Goal: Task Accomplishment & Management: Use online tool/utility

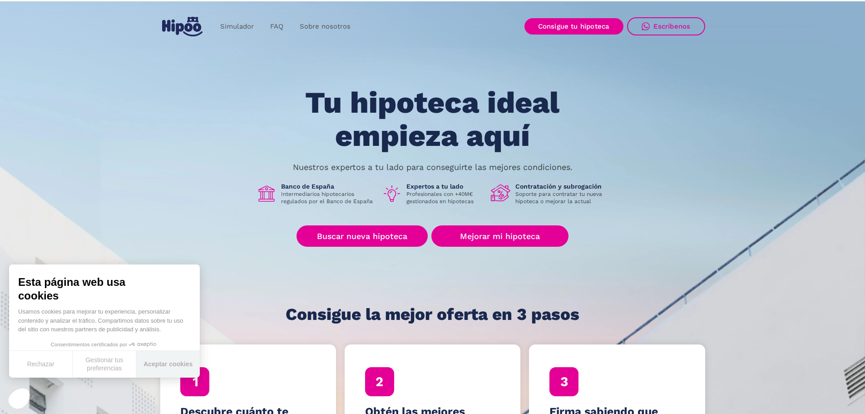
drag, startPoint x: 174, startPoint y: 363, endPoint x: 194, endPoint y: 332, distance: 37.7
click at [174, 363] on button "Aceptar cookies" at bounding box center [168, 364] width 64 height 27
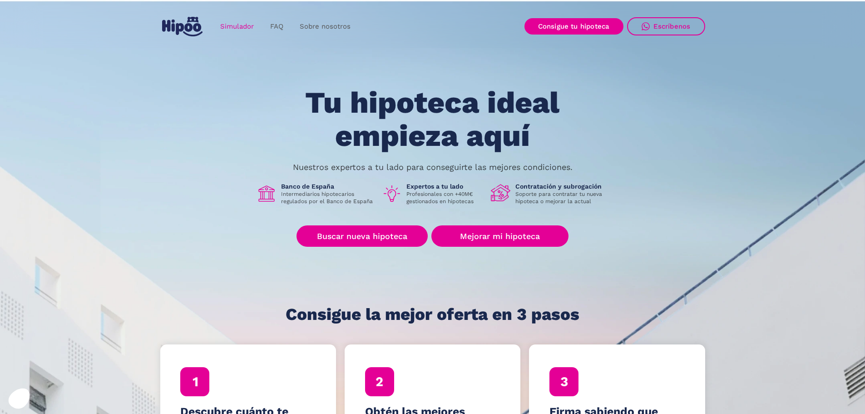
click at [234, 23] on link "Simulador" at bounding box center [237, 27] width 50 height 18
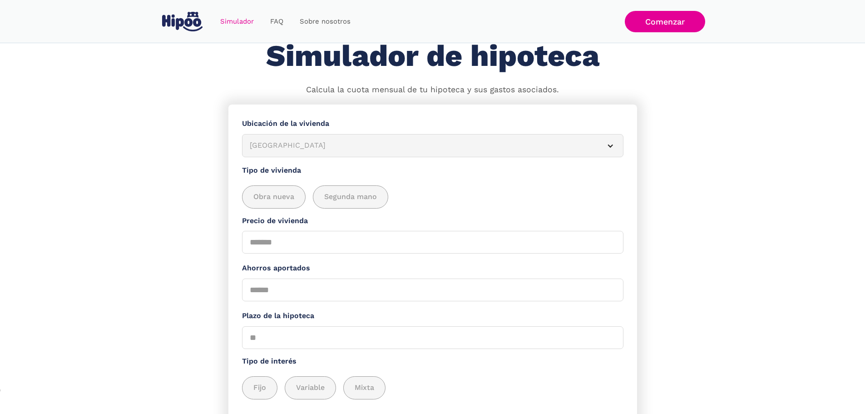
scroll to position [91, 0]
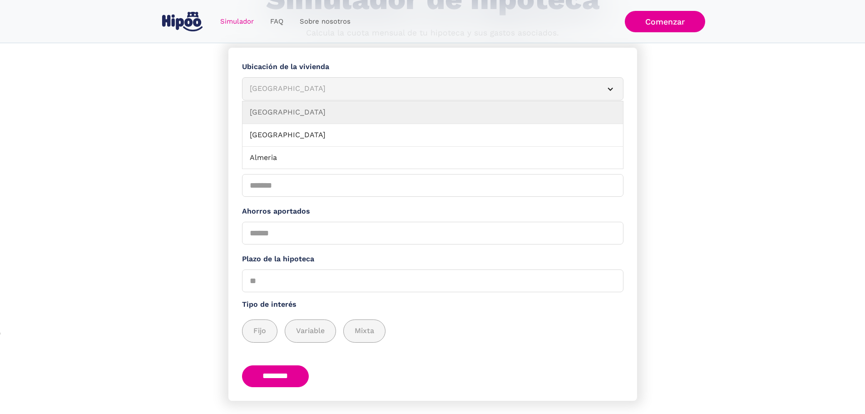
click at [317, 94] on div "Albacete" at bounding box center [422, 88] width 344 height 11
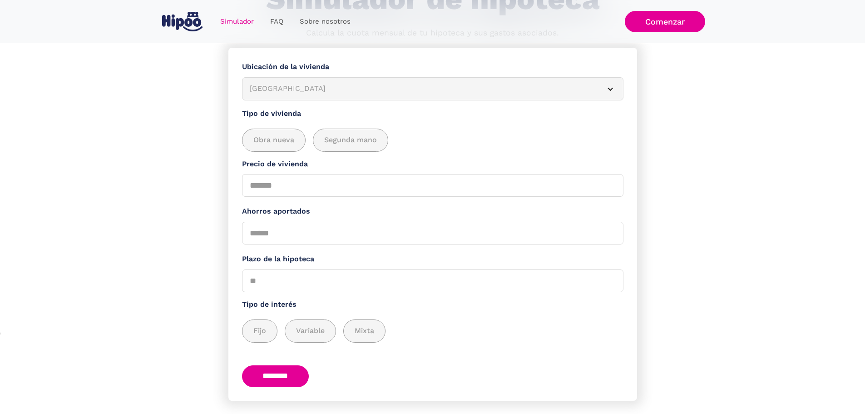
click at [317, 94] on div "Albacete" at bounding box center [422, 88] width 344 height 11
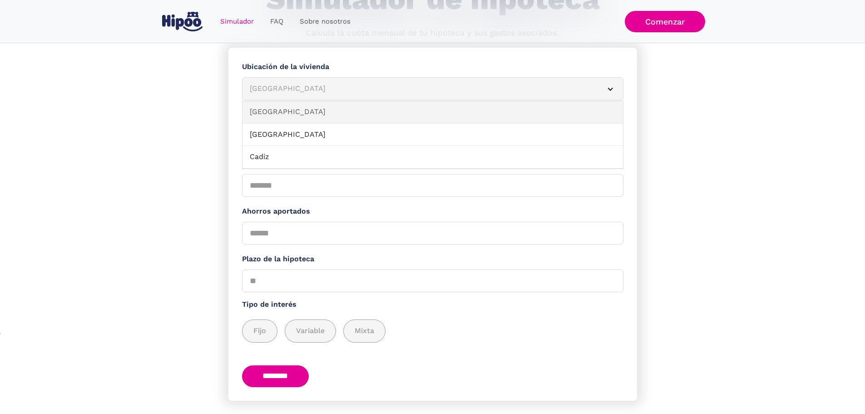
click at [323, 115] on link "Barcelona" at bounding box center [433, 112] width 381 height 23
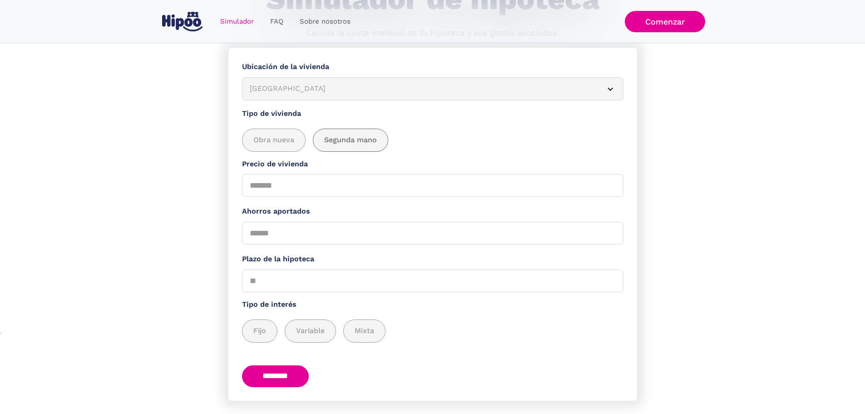
click at [353, 145] on span "Segunda mano" at bounding box center [350, 139] width 53 height 11
click at [310, 186] on input "Precio de vivienda" at bounding box center [433, 185] width 382 height 23
type input "******"
click at [215, 195] on section "**********" at bounding box center [432, 241] width 865 height 387
click at [294, 243] on input "Ahorros aportados" at bounding box center [433, 233] width 382 height 23
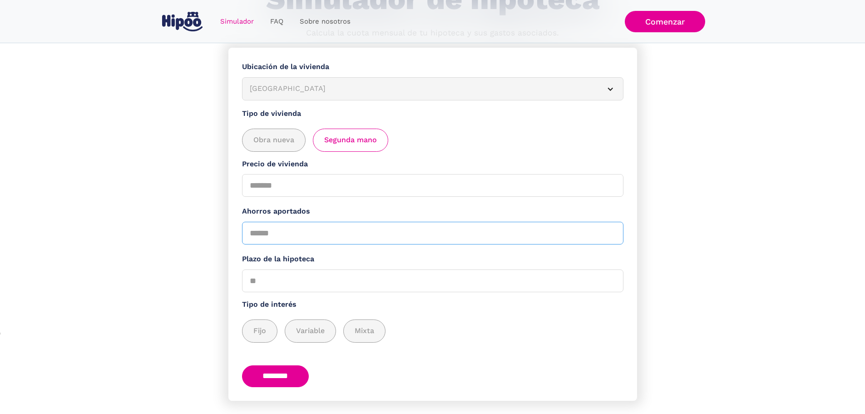
type input "*****"
click at [336, 292] on input "Plazo de la hipoteca" at bounding box center [433, 280] width 382 height 23
type input "**"
click at [262, 337] on span "Fijo" at bounding box center [259, 330] width 13 height 11
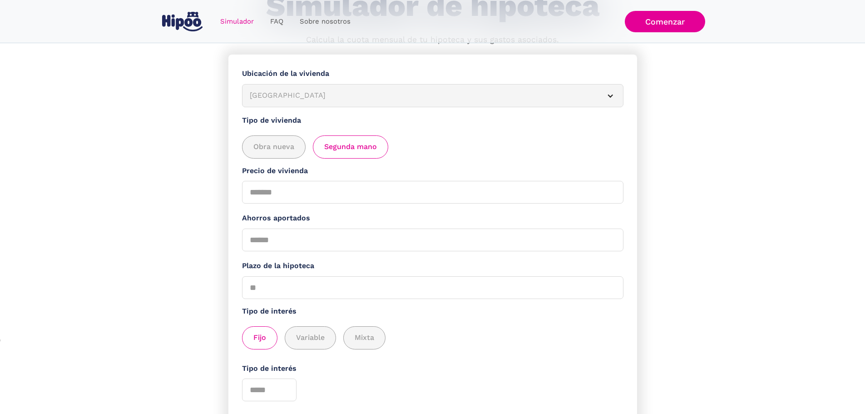
scroll to position [169, 0]
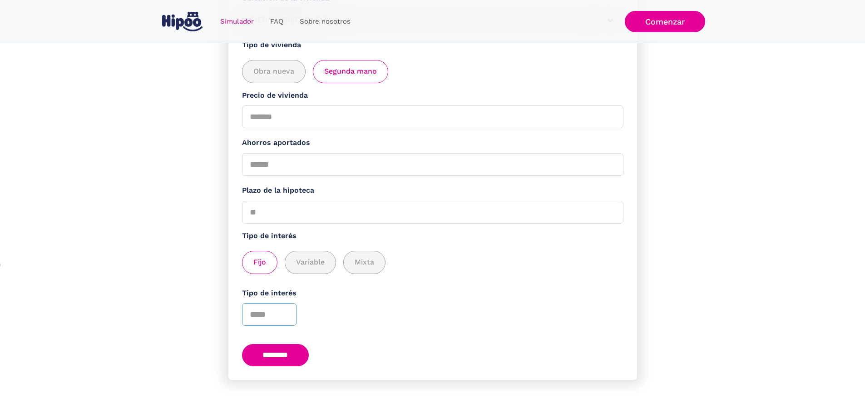
click at [272, 310] on input "Tipo de interés" at bounding box center [269, 314] width 55 height 23
click at [250, 310] on input "Tipo de interés" at bounding box center [269, 314] width 55 height 23
click at [292, 305] on input "*" at bounding box center [269, 314] width 55 height 23
click at [275, 309] on input "*" at bounding box center [269, 314] width 55 height 23
drag, startPoint x: 266, startPoint y: 312, endPoint x: 187, endPoint y: 303, distance: 79.5
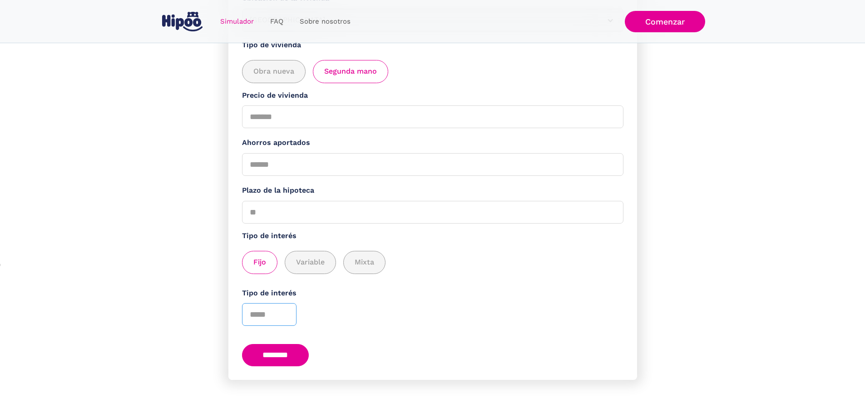
click at [187, 305] on section "**********" at bounding box center [432, 196] width 865 height 435
type input "*"
click at [188, 304] on section "**********" at bounding box center [432, 196] width 865 height 435
click at [284, 350] on input "********" at bounding box center [275, 355] width 67 height 22
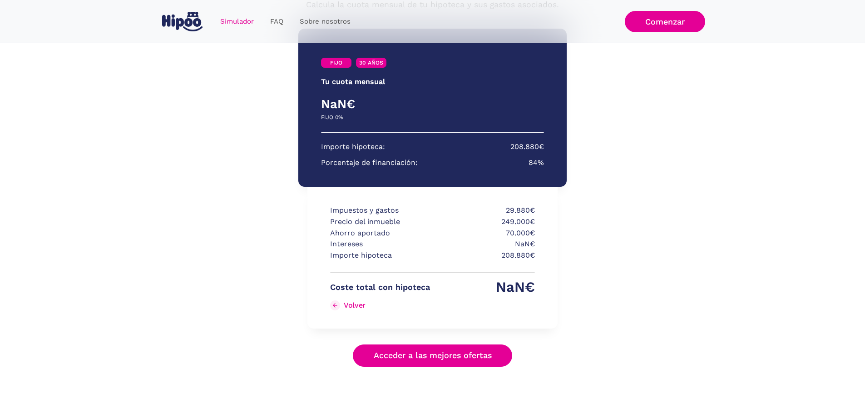
scroll to position [124, 0]
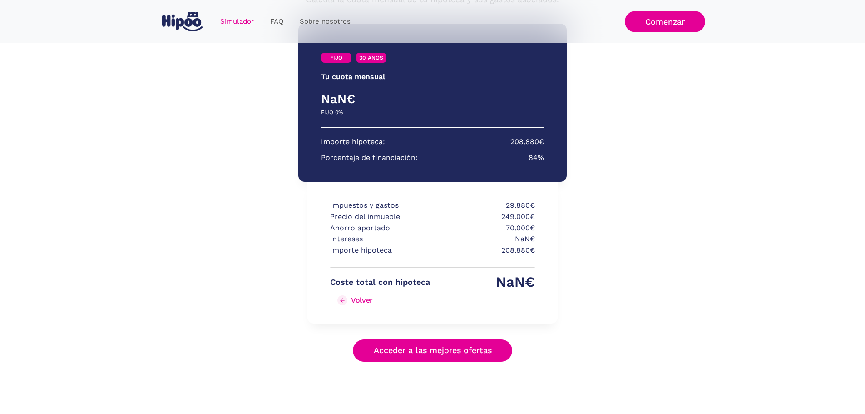
click at [340, 297] on img "Simulador Form success" at bounding box center [342, 300] width 6 height 6
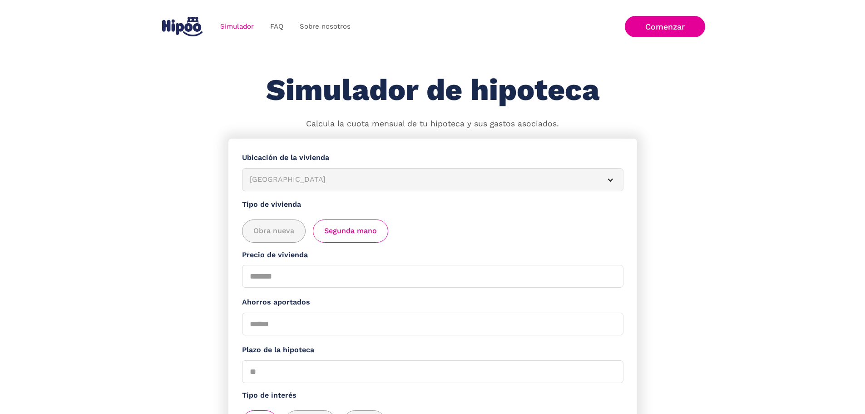
click at [189, 24] on img "home" at bounding box center [182, 27] width 40 height 20
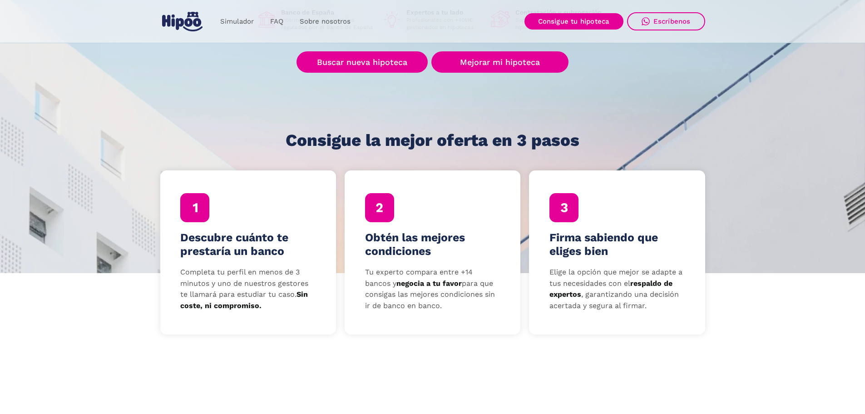
scroll to position [182, 0]
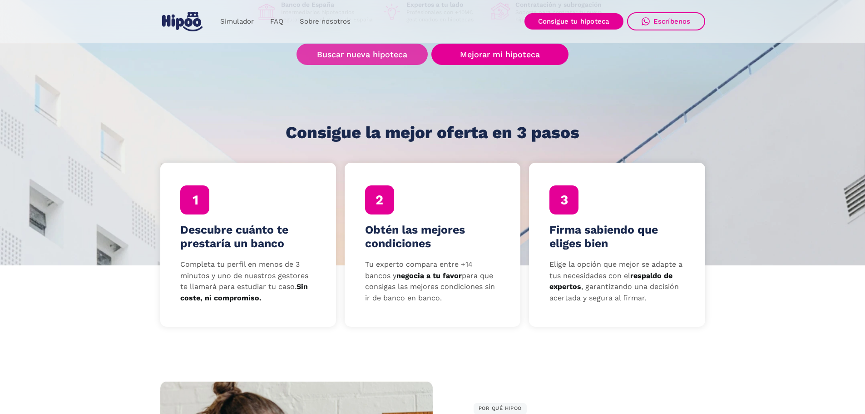
click at [401, 59] on link "Buscar nueva hipoteca" at bounding box center [362, 54] width 131 height 21
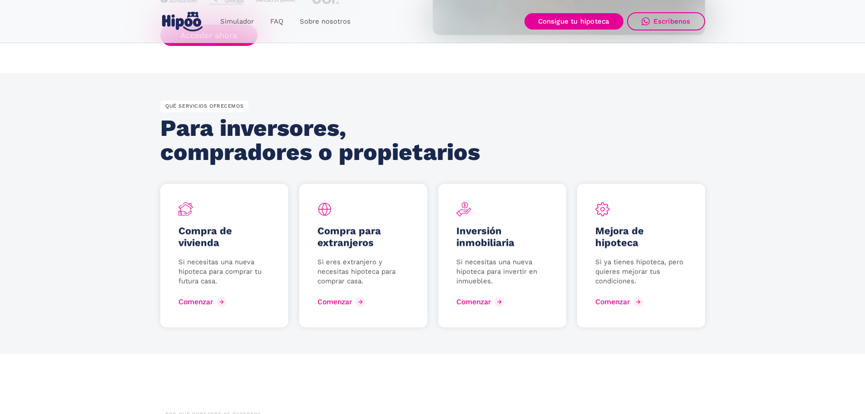
scroll to position [1136, 0]
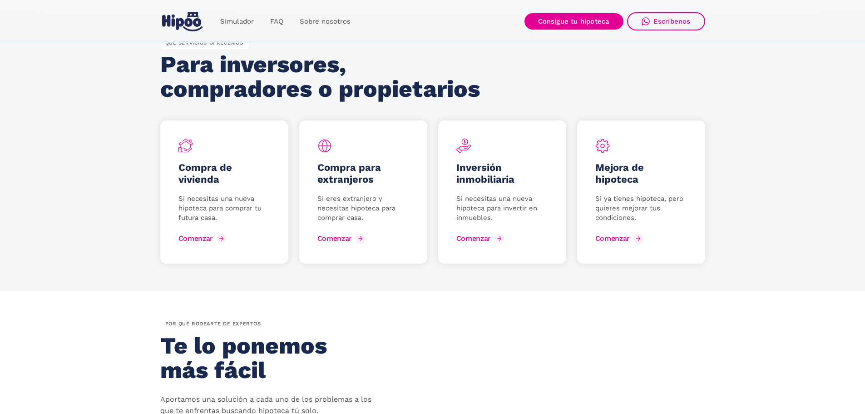
drag, startPoint x: 531, startPoint y: 194, endPoint x: 528, endPoint y: 199, distance: 6.2
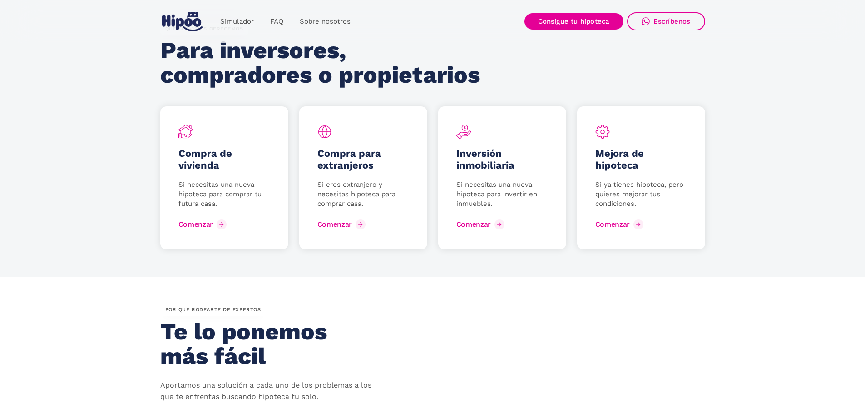
scroll to position [1226, 0]
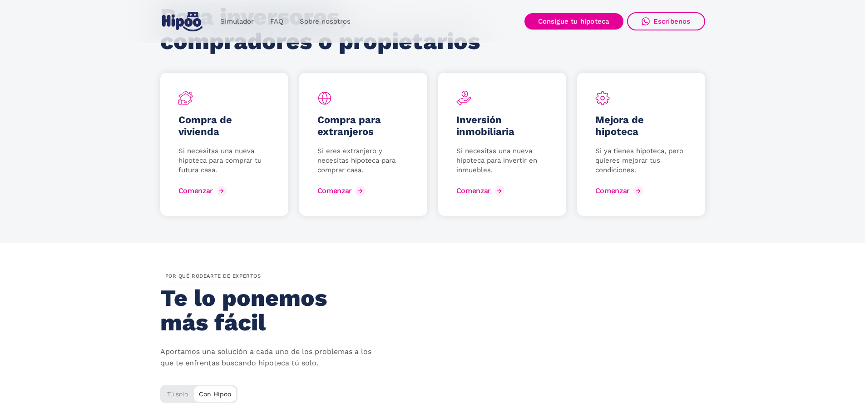
drag, startPoint x: 528, startPoint y: 199, endPoint x: 457, endPoint y: 222, distance: 73.8
click at [457, 223] on section "QUÉ SERVICIOS OFRECEMOS Para inversores, compradores o propietarios Compra de v…" at bounding box center [432, 102] width 865 height 281
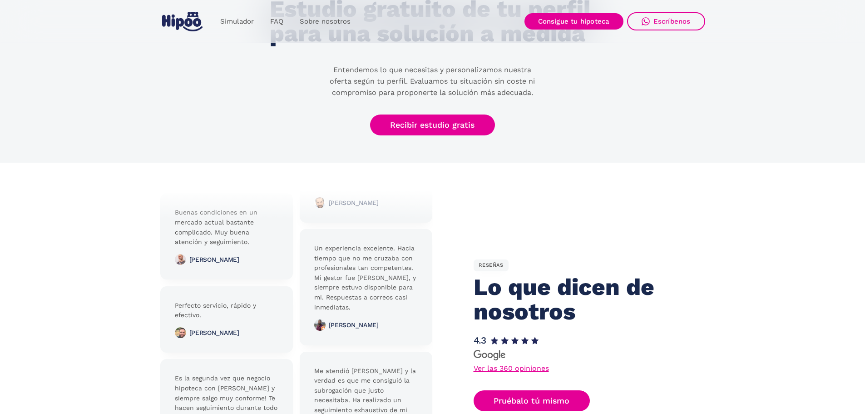
scroll to position [1862, 0]
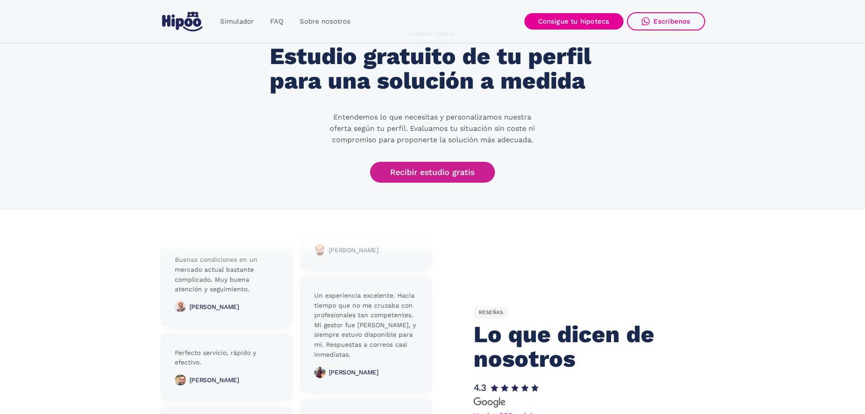
click at [432, 173] on link "Recibir estudio gratis" at bounding box center [432, 172] width 125 height 21
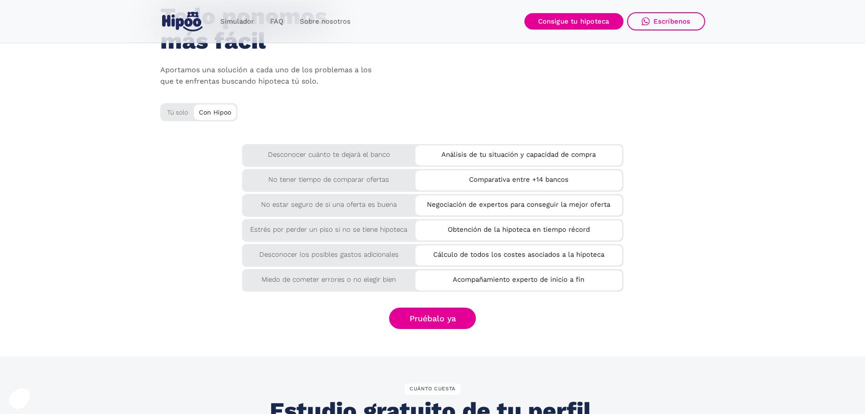
scroll to position [1290, 0]
